Goal: Find specific page/section: Find specific page/section

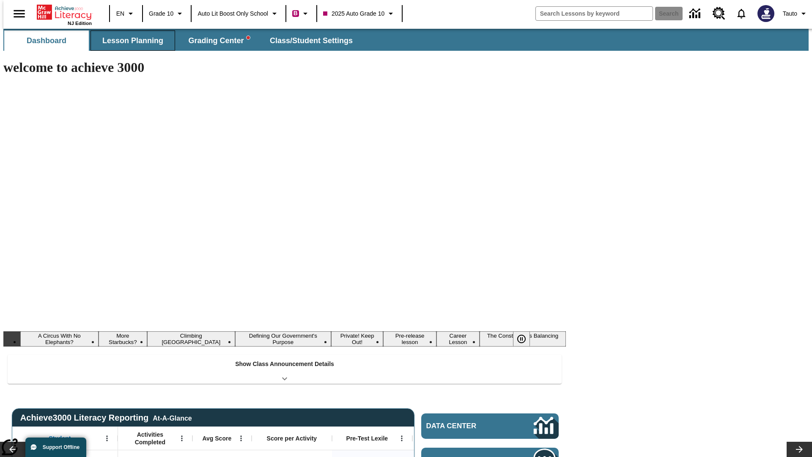
click at [129, 41] on span "Lesson Planning" at bounding box center [132, 41] width 61 height 10
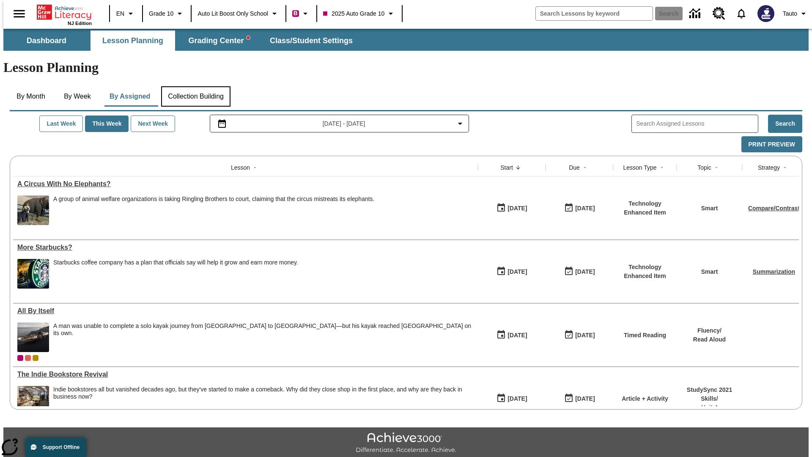
click at [195, 86] on button "Collection Building" at bounding box center [195, 96] width 69 height 20
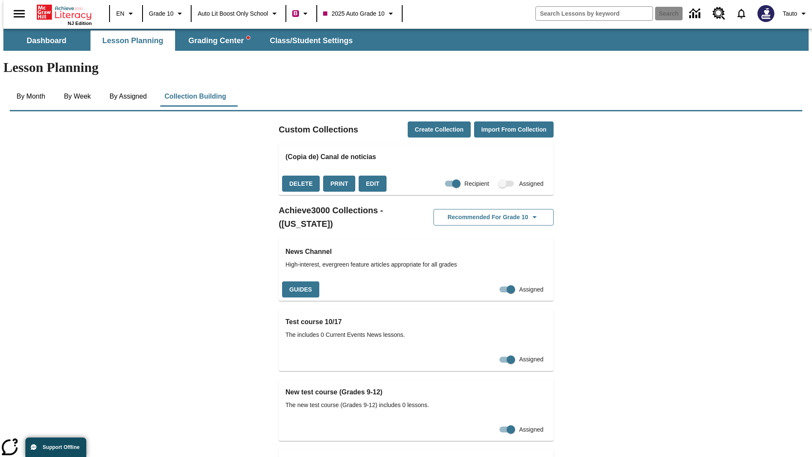
checkbox input "true"
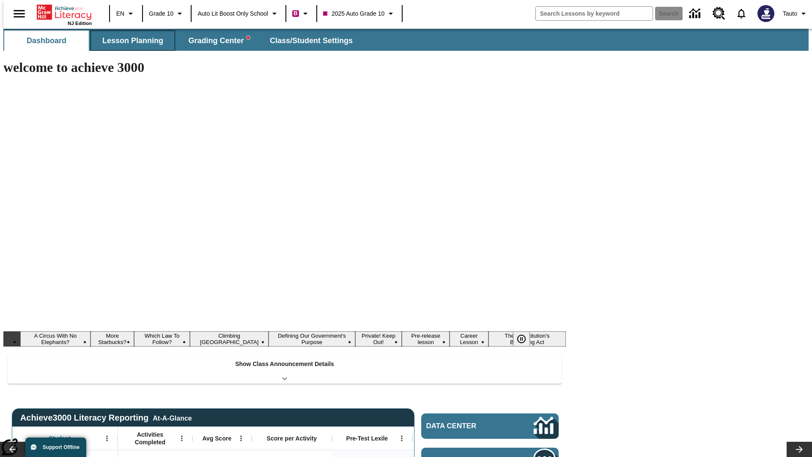
click at [129, 41] on span "Lesson Planning" at bounding box center [132, 41] width 61 height 10
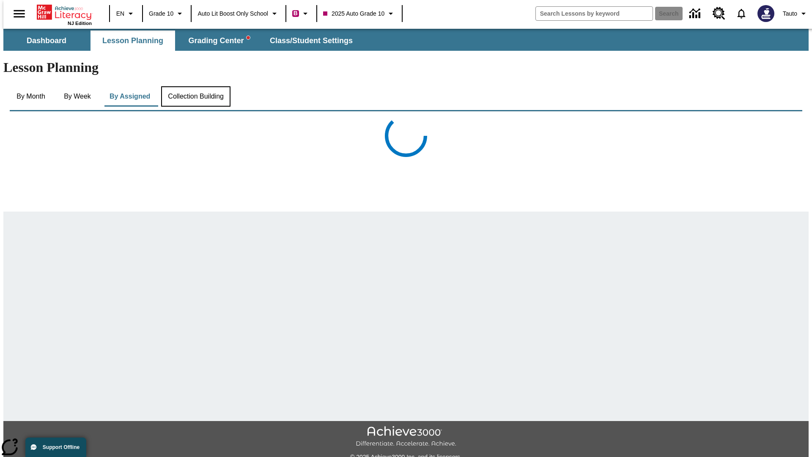
click at [195, 86] on button "Collection Building" at bounding box center [195, 96] width 69 height 20
